Goal: Task Accomplishment & Management: Complete application form

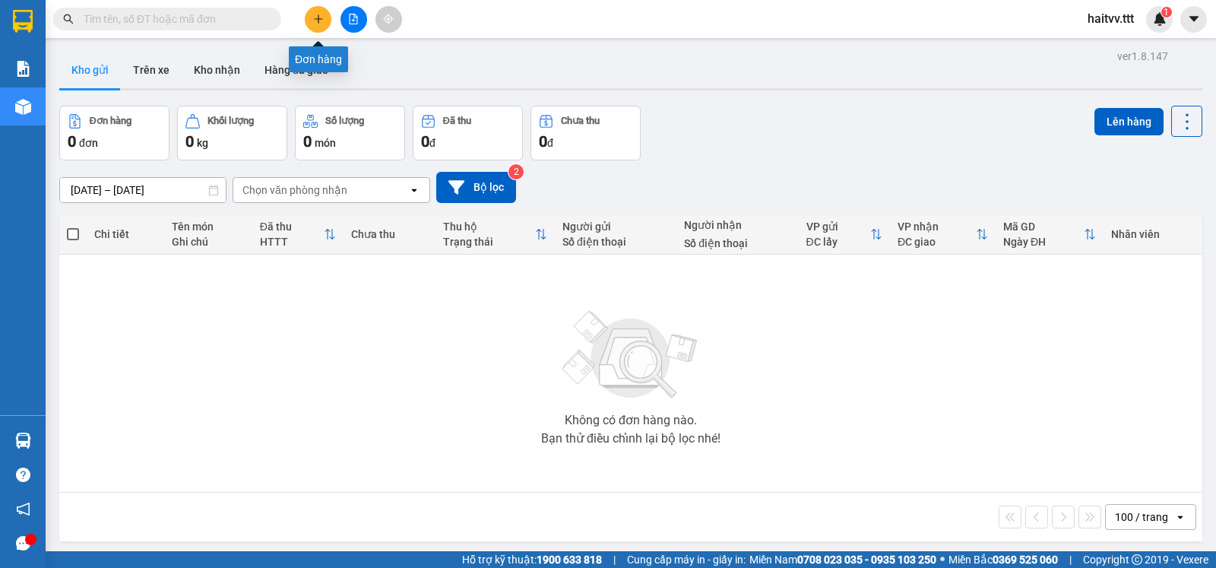
click at [326, 18] on button at bounding box center [318, 19] width 27 height 27
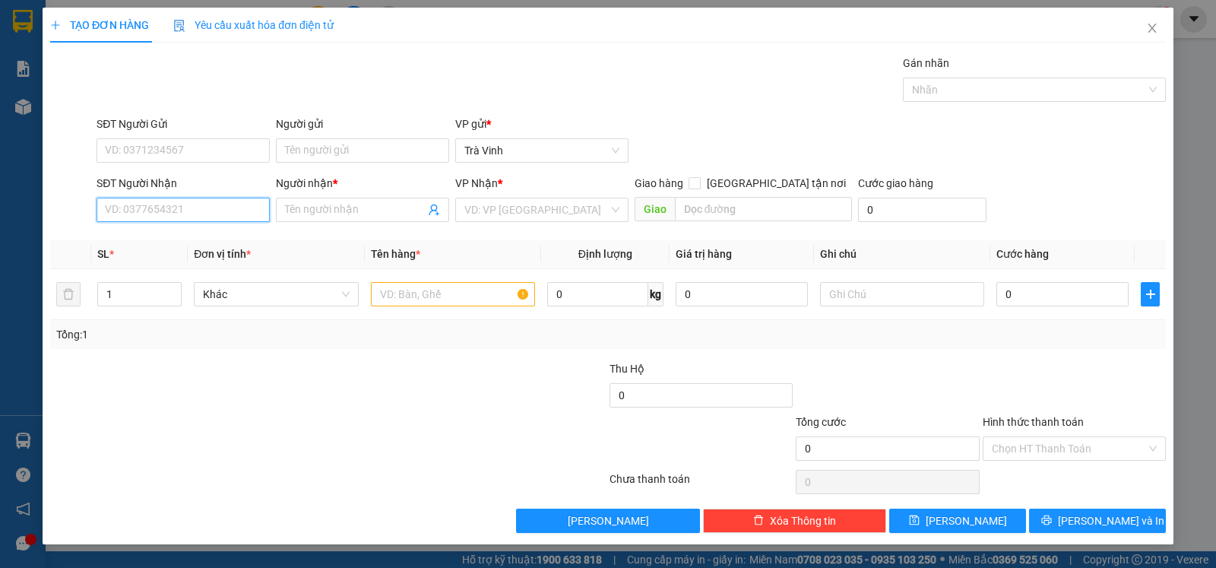
click at [226, 208] on input "SĐT Người Nhận" at bounding box center [183, 210] width 173 height 24
type input "0907323098"
click at [179, 238] on div "0907323098 - MẪN" at bounding box center [183, 242] width 155 height 17
type input "MẪN"
type input "0907323098"
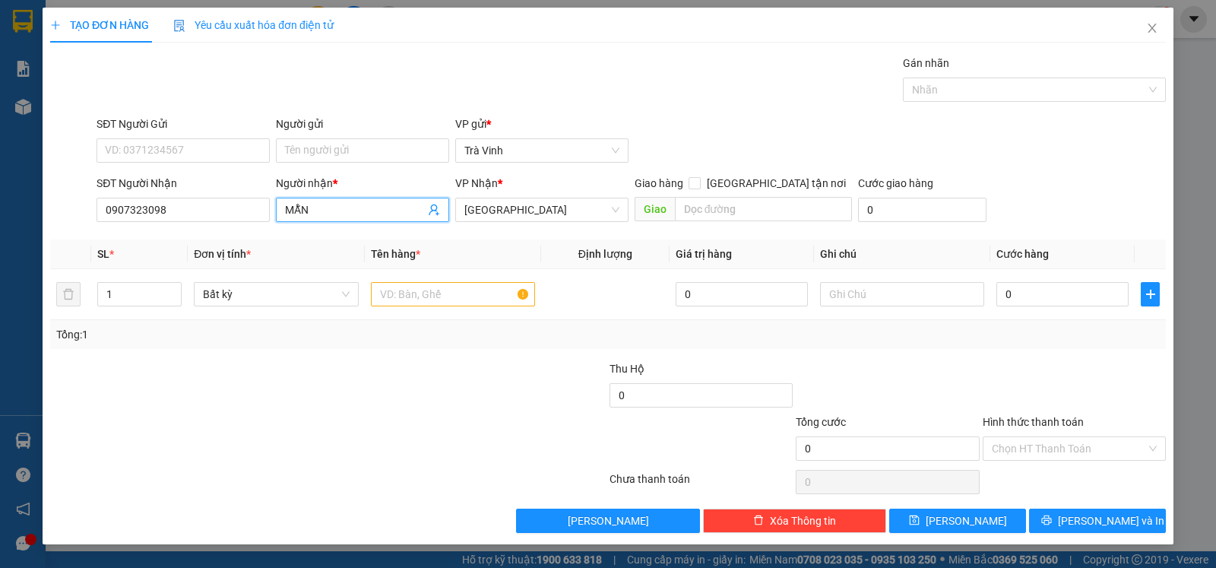
click at [385, 211] on input "MẪN" at bounding box center [355, 209] width 140 height 17
click at [464, 296] on input "text" at bounding box center [453, 294] width 164 height 24
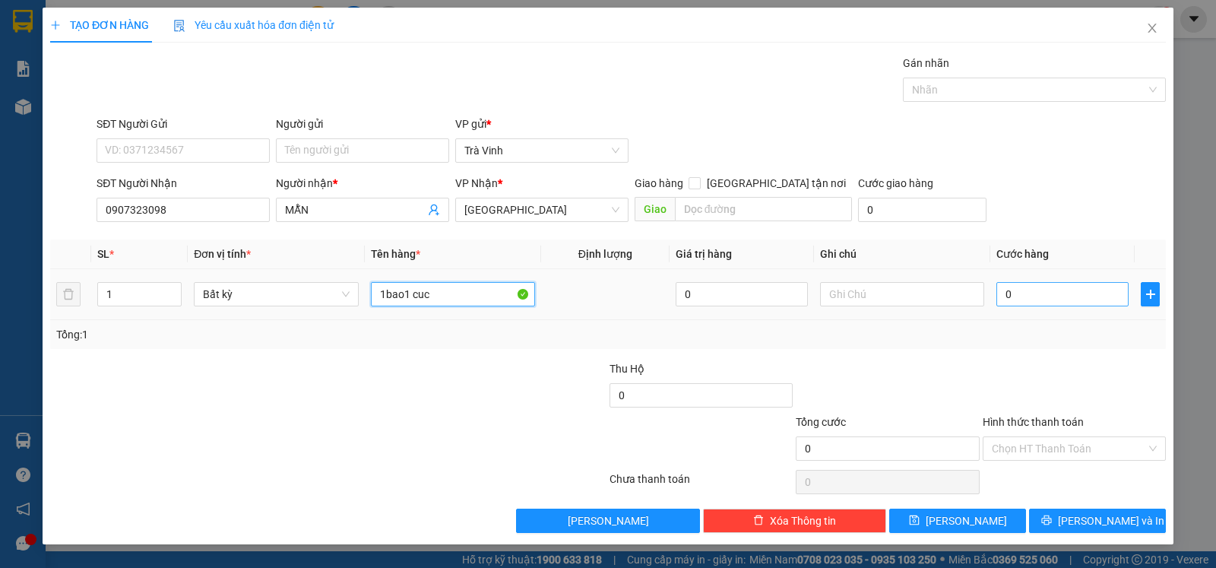
type input "1bao1 cuc"
type input "9"
type input "90"
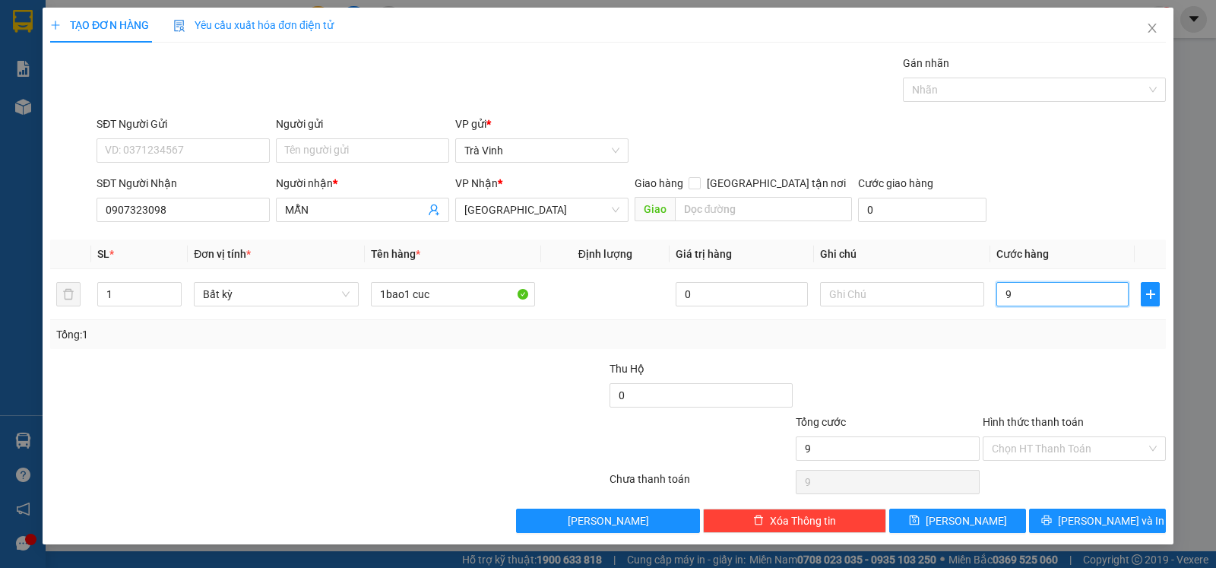
type input "90"
click at [1065, 455] on input "Hình thức thanh toán" at bounding box center [1069, 448] width 154 height 23
type input "90.000"
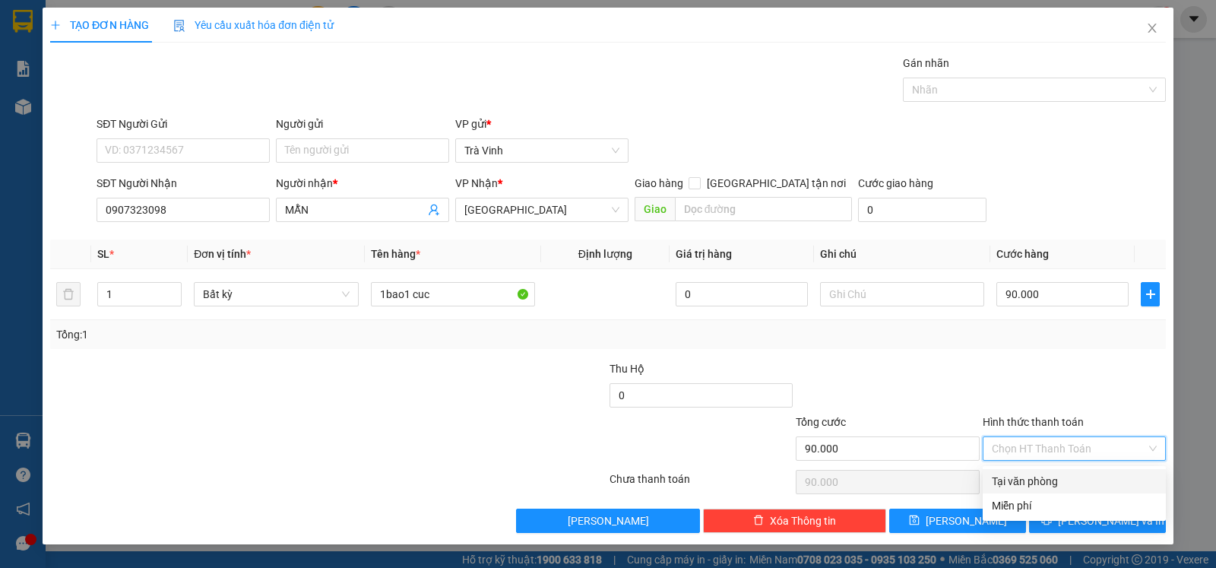
click at [1076, 477] on div "Tại văn phòng" at bounding box center [1074, 481] width 165 height 17
type input "0"
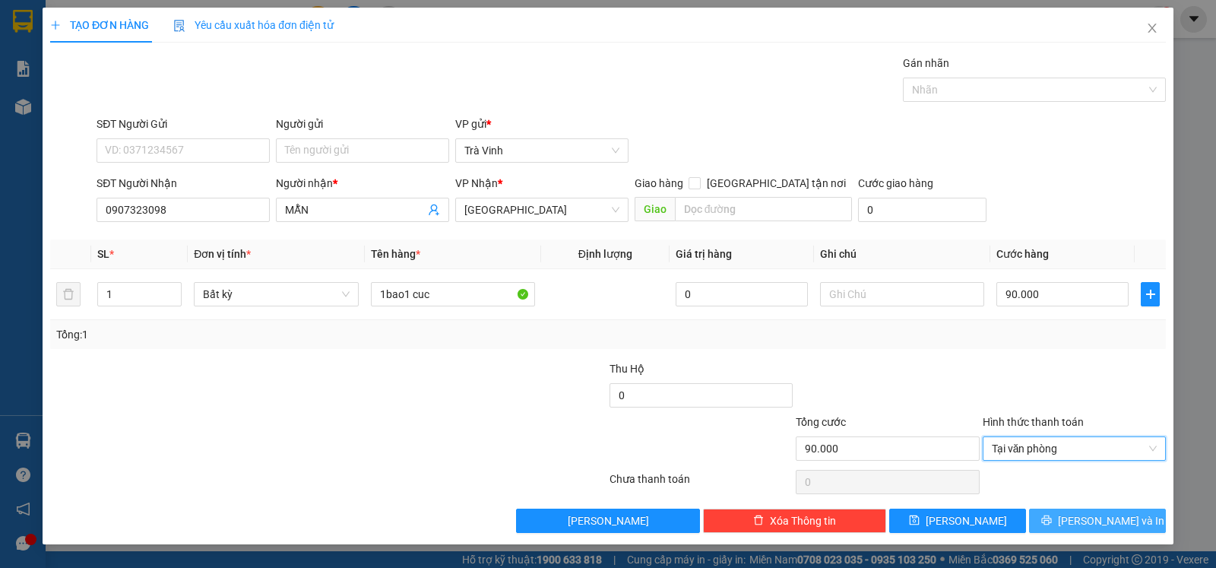
click at [1127, 522] on span "[PERSON_NAME] và In" at bounding box center [1111, 520] width 106 height 17
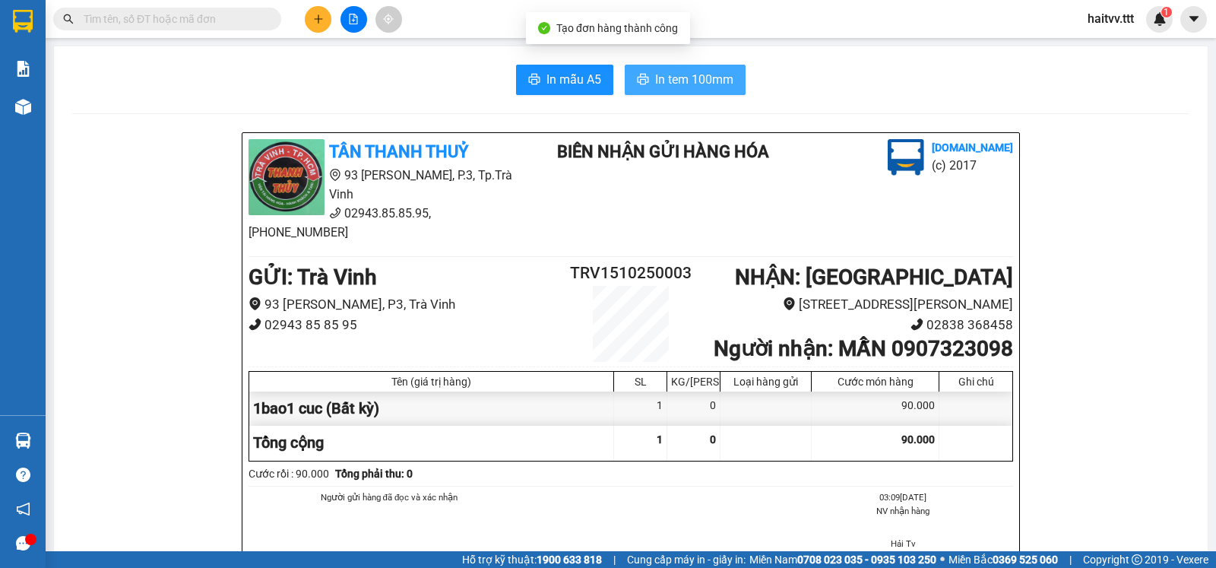
click at [686, 80] on span "In tem 100mm" at bounding box center [694, 79] width 78 height 19
